Goal: Transaction & Acquisition: Book appointment/travel/reservation

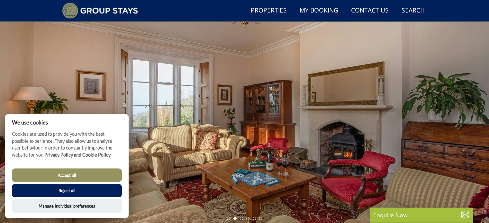
scroll to position [41, 0]
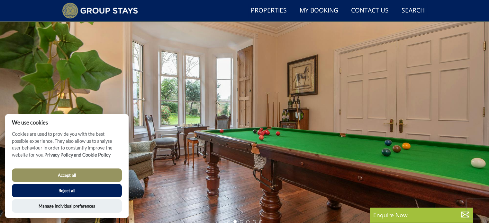
click at [70, 189] on button "Reject all" at bounding box center [67, 191] width 110 height 14
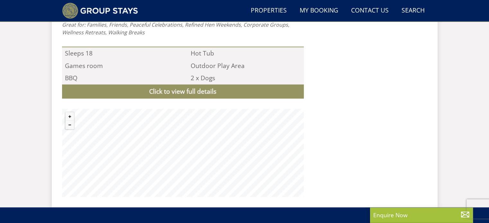
scroll to position [688, 0]
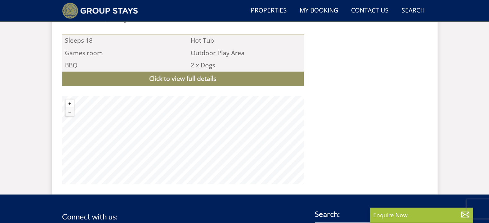
click at [69, 100] on button "Zoom in" at bounding box center [70, 104] width 8 height 8
